Goal: Task Accomplishment & Management: Use online tool/utility

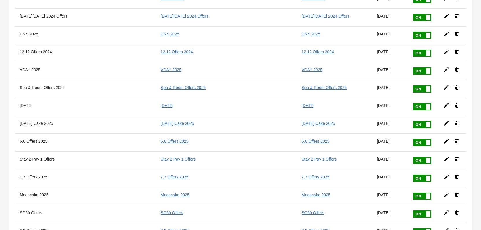
scroll to position [818, 0]
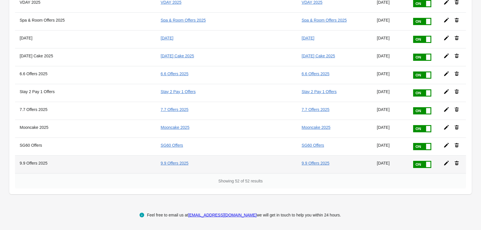
click at [443, 163] on icon at bounding box center [446, 164] width 6 height 6
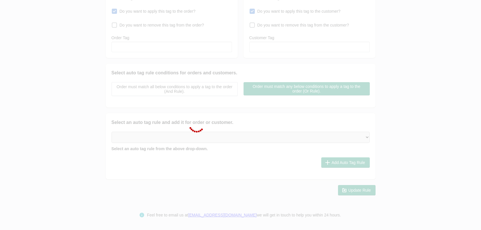
type input "9.9 Offers 2025"
checkbox input "true"
type input "9.9 Offers 2025"
checkbox input "true"
type input "9.9 Offers 2025"
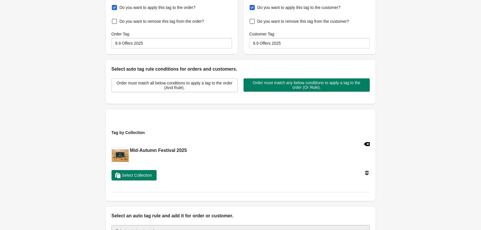
scroll to position [87, 0]
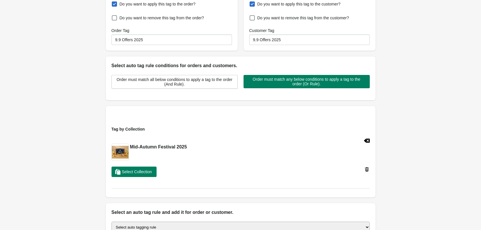
click at [367, 142] on icon at bounding box center [367, 141] width 6 height 6
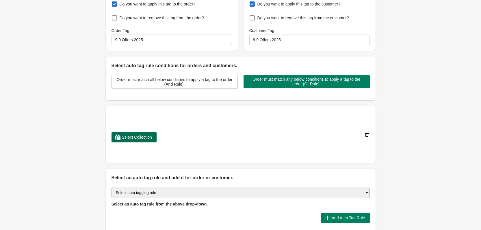
click at [145, 138] on span "Select Collection" at bounding box center [137, 137] width 30 height 5
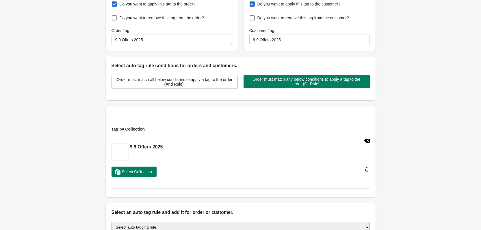
click at [390, 152] on div "Back Edit Rule Update Rule Enable this auto tag rule? Auto Tag Rule Name 9.9 Of…" at bounding box center [240, 101] width 481 height 377
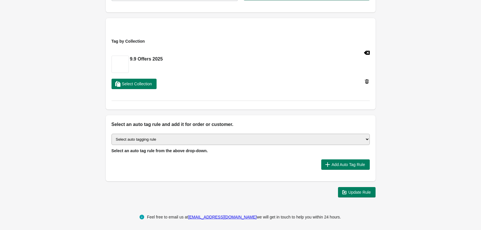
scroll to position [177, 0]
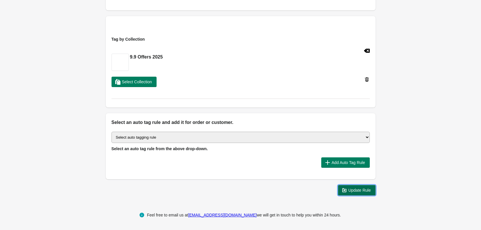
click at [358, 190] on span "Update Rule" at bounding box center [359, 190] width 23 height 5
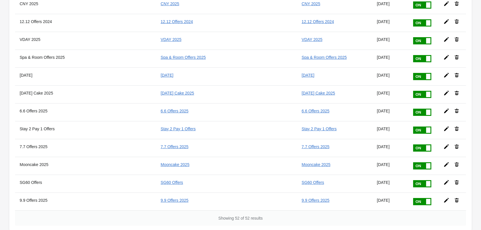
scroll to position [818, 0]
